Goal: Task Accomplishment & Management: Use online tool/utility

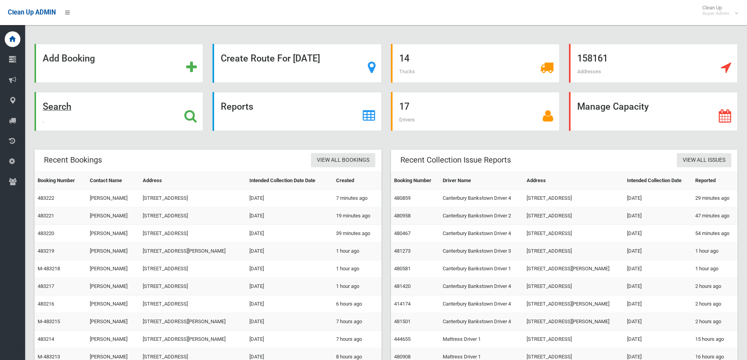
click at [190, 116] on icon at bounding box center [190, 115] width 13 height 13
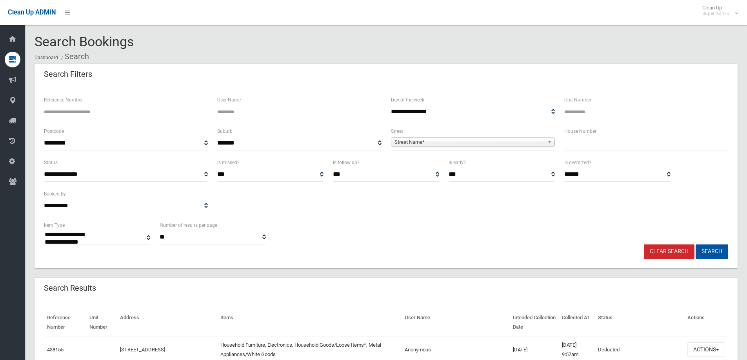
select select
click at [604, 146] on input "text" at bounding box center [646, 143] width 164 height 15
click at [79, 113] on input "Reference Number" at bounding box center [126, 112] width 164 height 15
click at [602, 142] on input "text" at bounding box center [646, 143] width 164 height 15
type input "***"
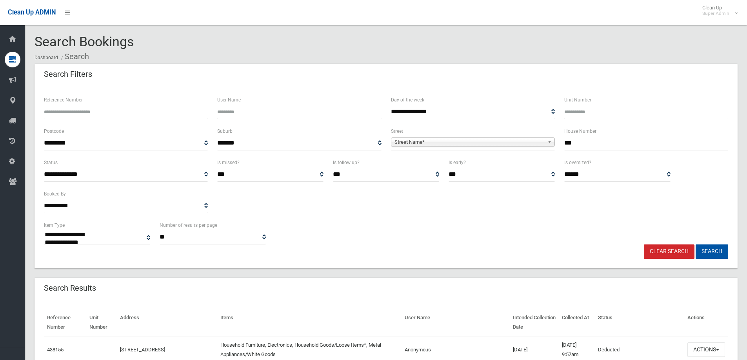
click at [437, 143] on span "Street Name*" at bounding box center [470, 142] width 150 height 9
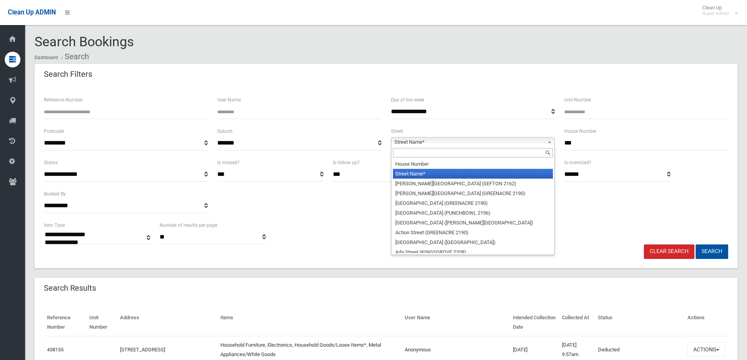
click at [415, 155] on input "text" at bounding box center [473, 152] width 160 height 9
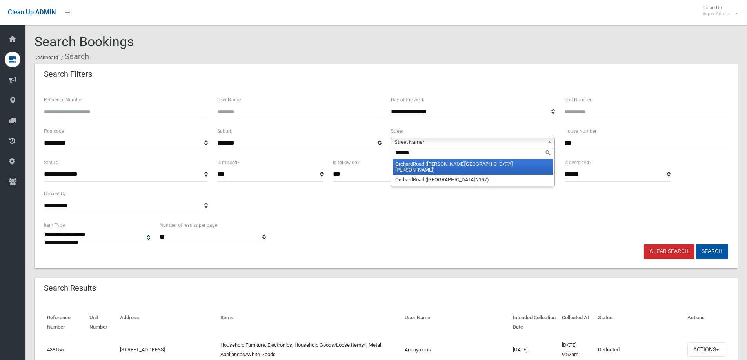
type input "*******"
click at [421, 165] on li "[GEOGRAPHIC_DATA] ([PERSON_NAME][GEOGRAPHIC_DATA][PERSON_NAME])" at bounding box center [473, 167] width 160 height 16
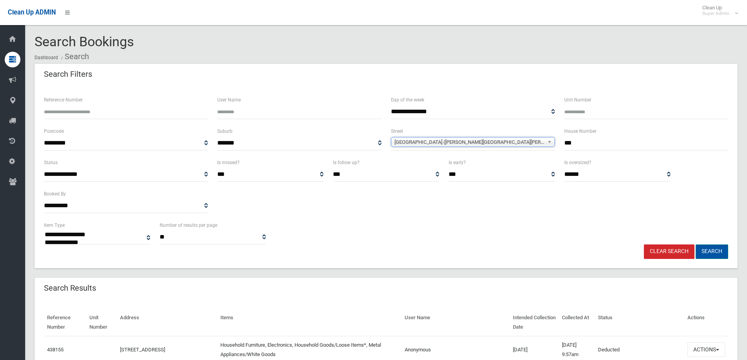
click at [706, 247] on button "Search" at bounding box center [712, 252] width 33 height 15
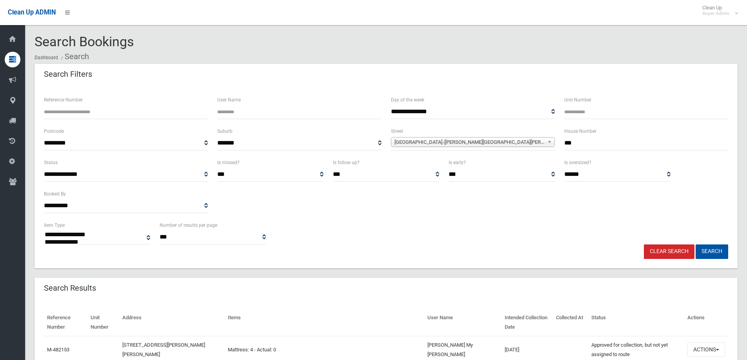
select select
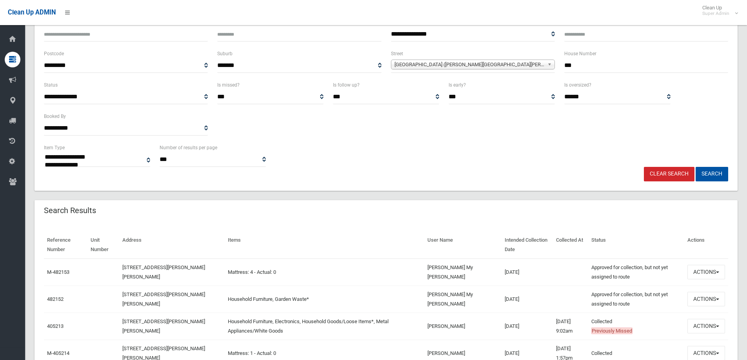
scroll to position [78, 0]
click at [708, 268] on button "Actions" at bounding box center [707, 271] width 38 height 15
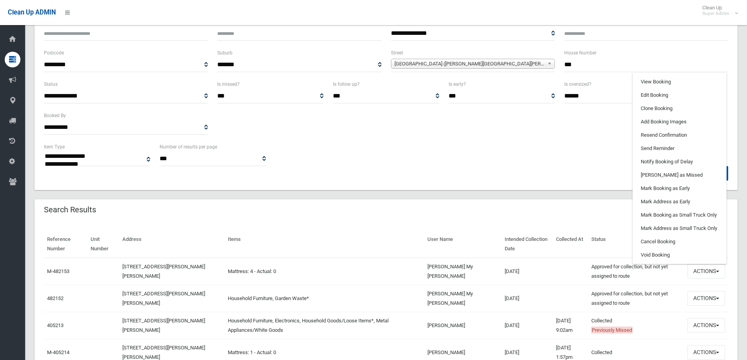
click at [421, 142] on div "**********" at bounding box center [386, 111] width 694 height 63
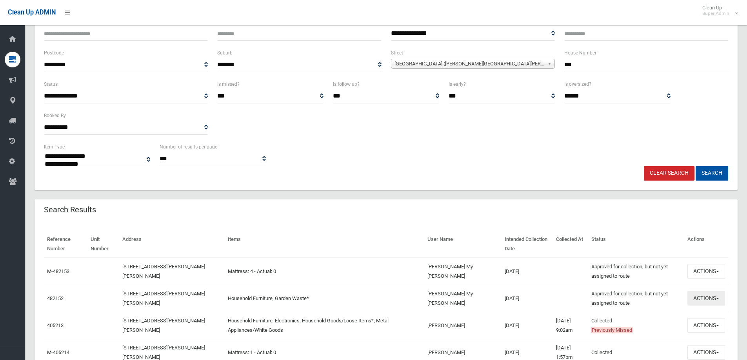
click at [700, 297] on button "Actions" at bounding box center [707, 298] width 38 height 15
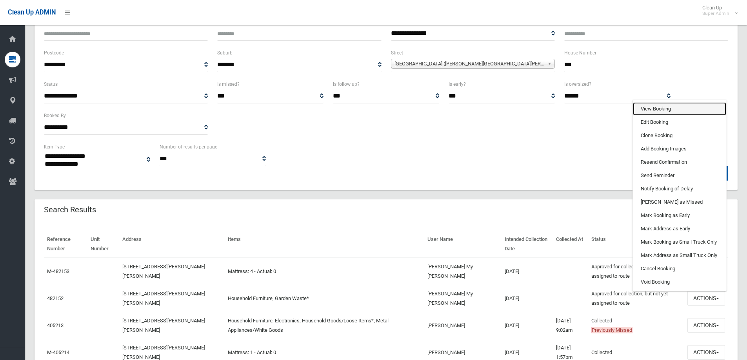
click at [664, 111] on link "View Booking" at bounding box center [679, 108] width 93 height 13
